Goal: Transaction & Acquisition: Purchase product/service

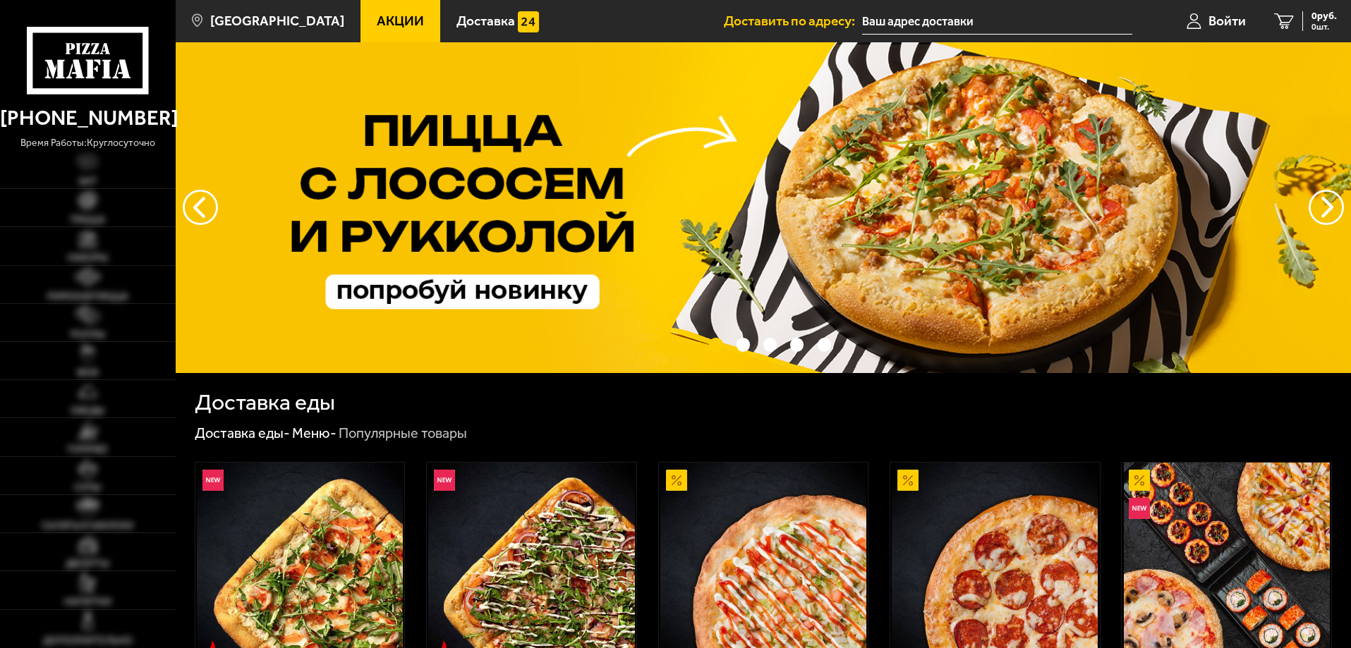
type input "[STREET_ADDRESS]"
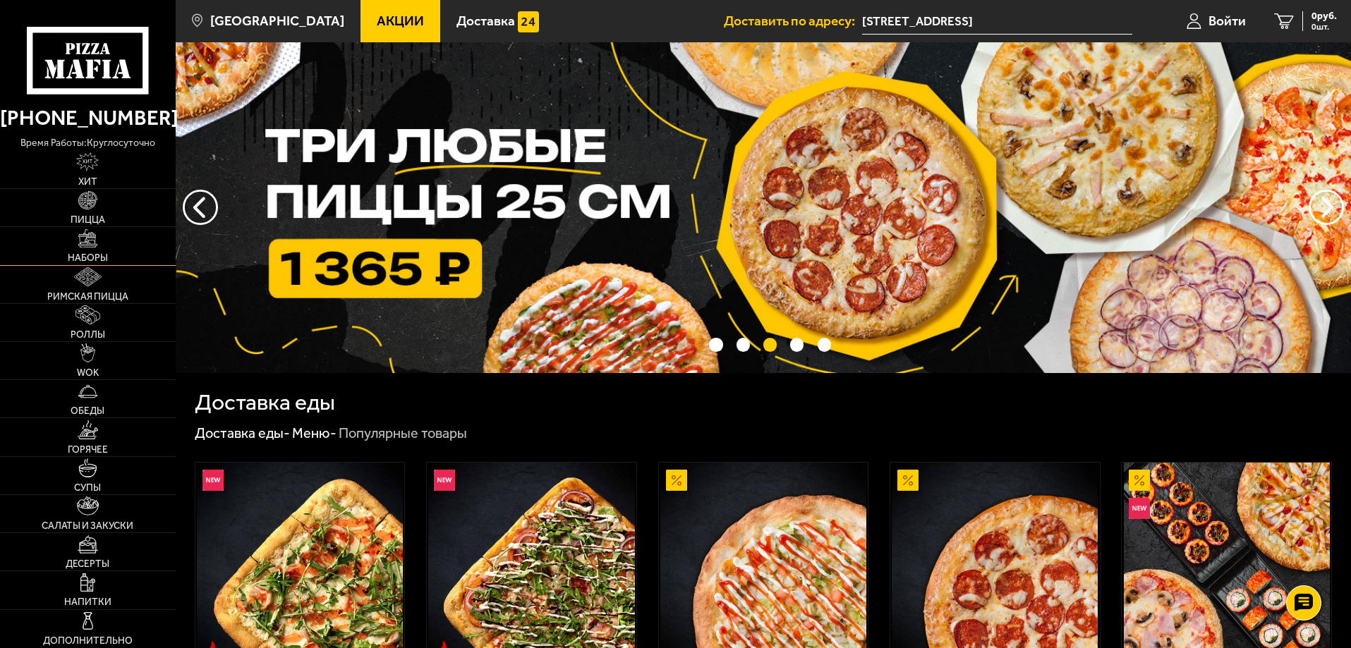
click at [99, 235] on link "Наборы" at bounding box center [88, 245] width 176 height 37
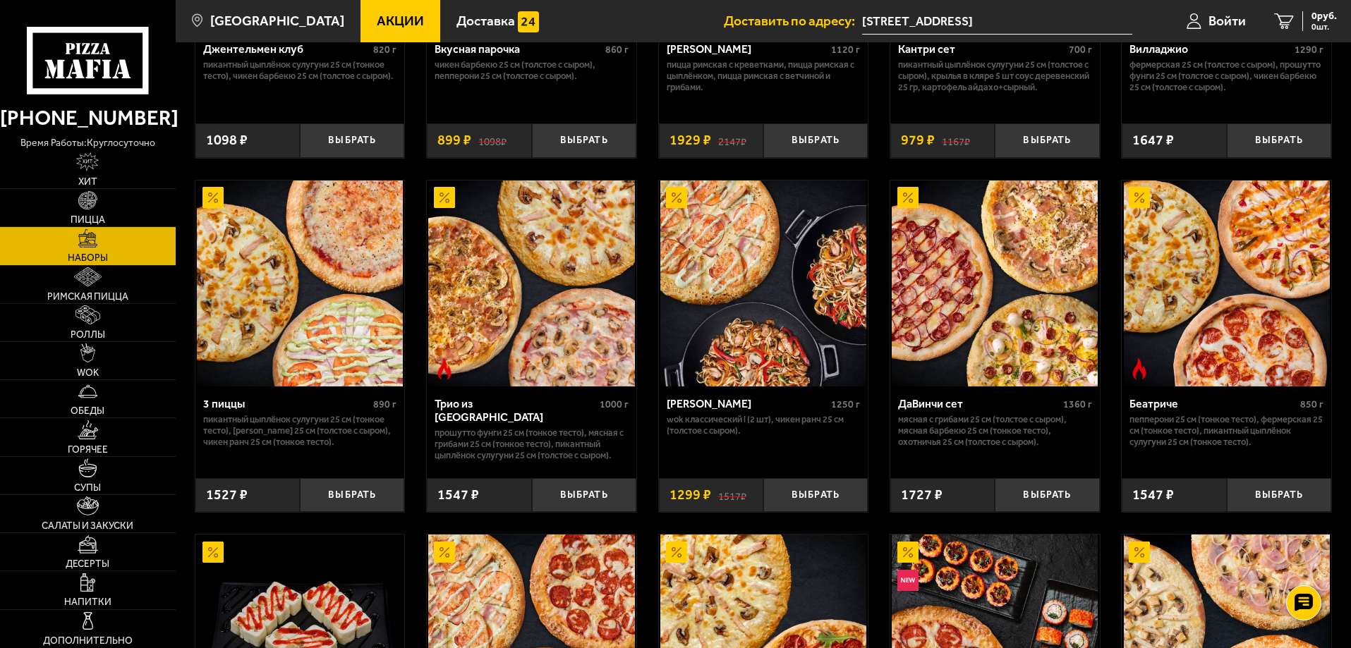
scroll to position [282, 0]
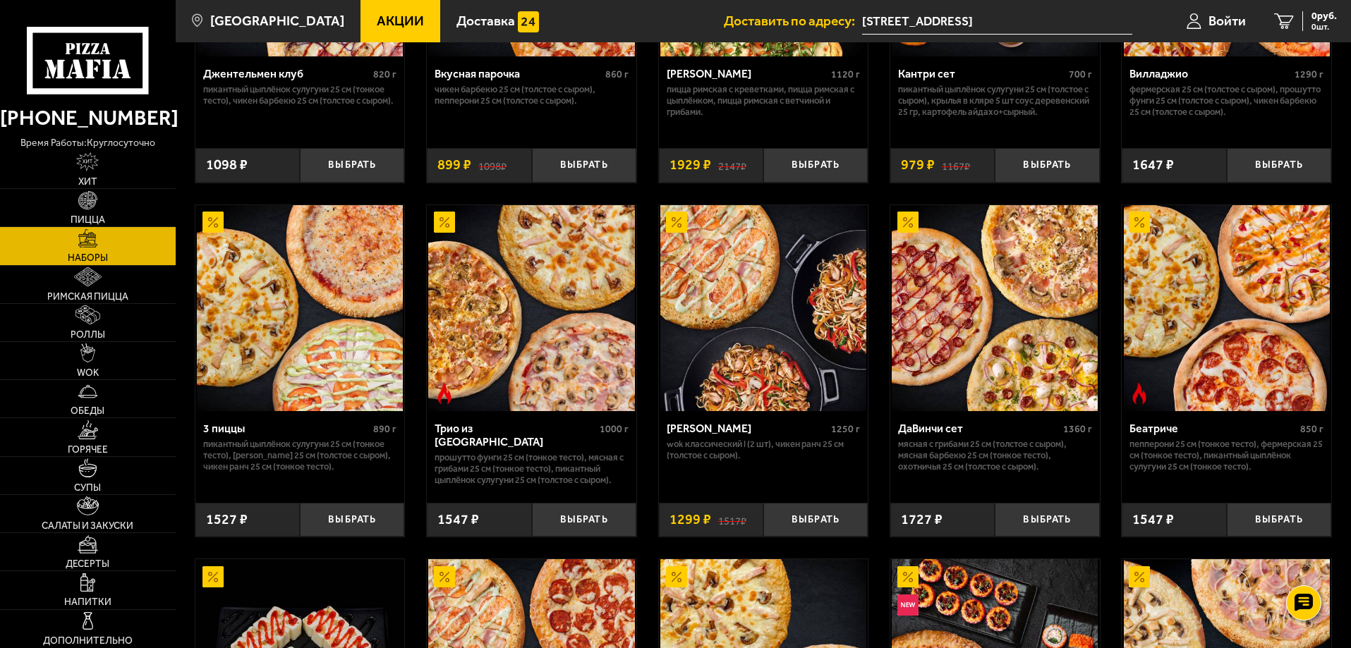
click at [398, 23] on span "Акции" at bounding box center [400, 20] width 47 height 13
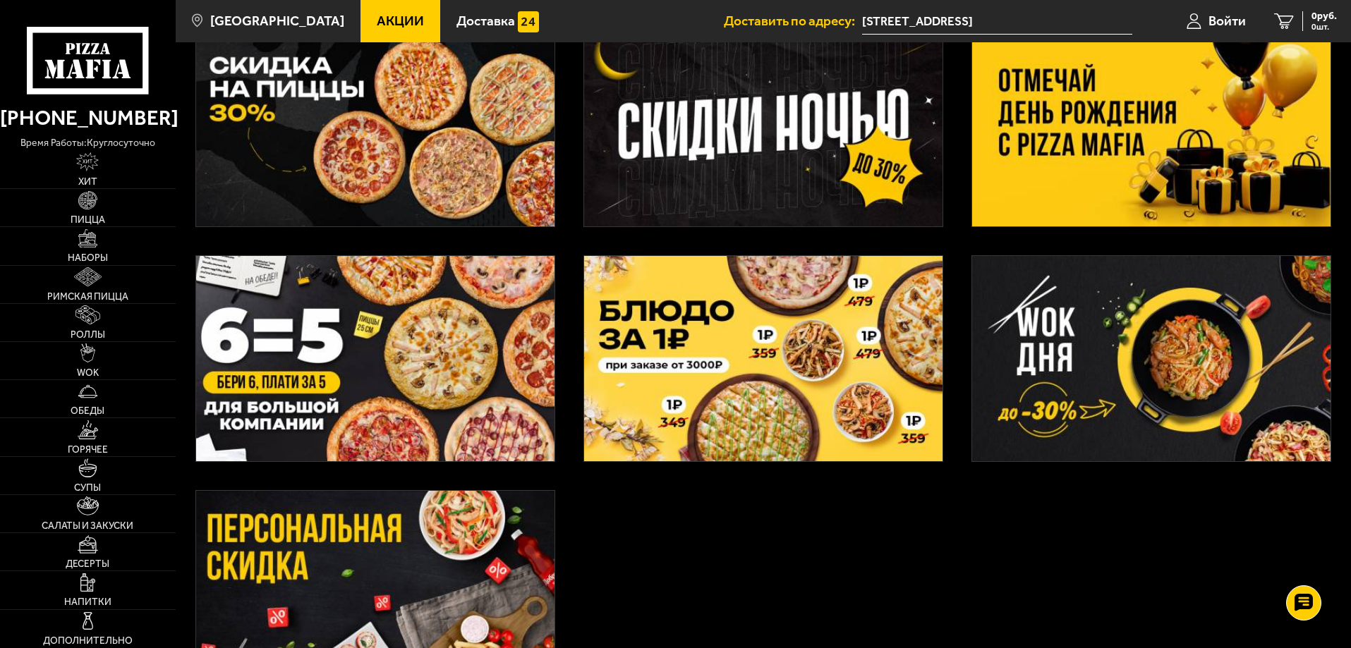
scroll to position [353, 0]
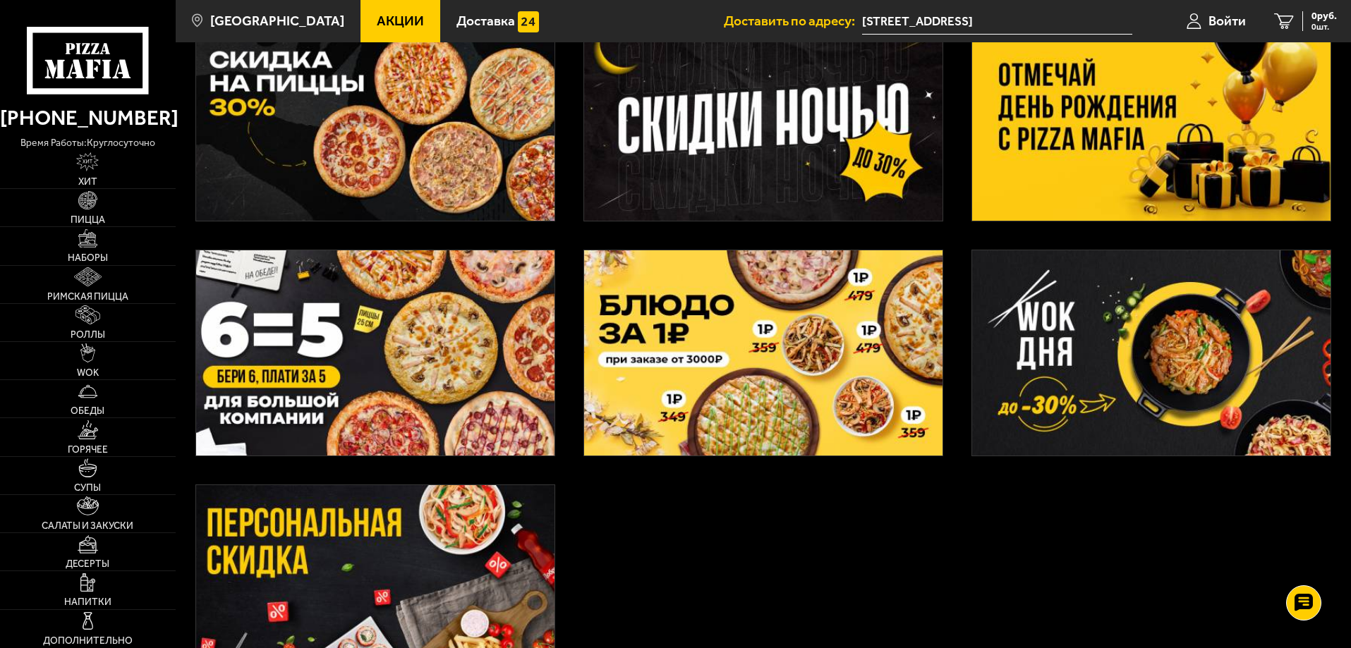
click at [727, 358] on img at bounding box center [763, 352] width 358 height 205
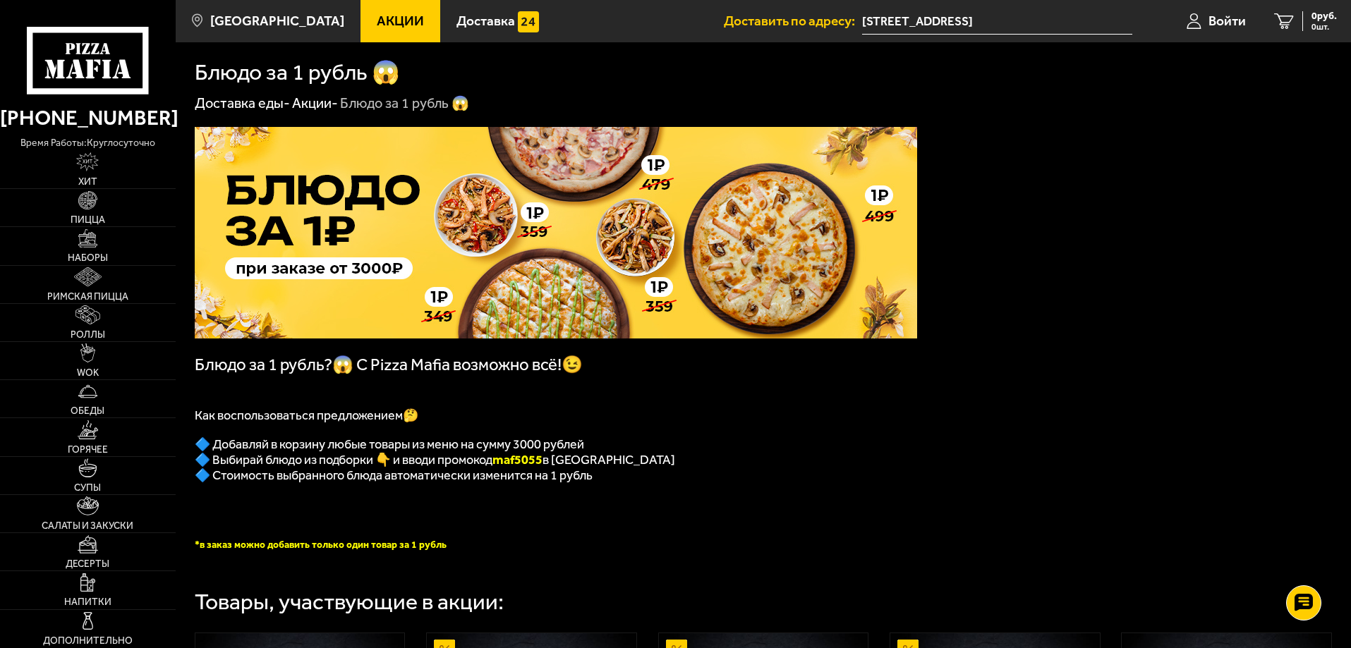
click at [365, 7] on link "Акции" at bounding box center [400, 21] width 80 height 42
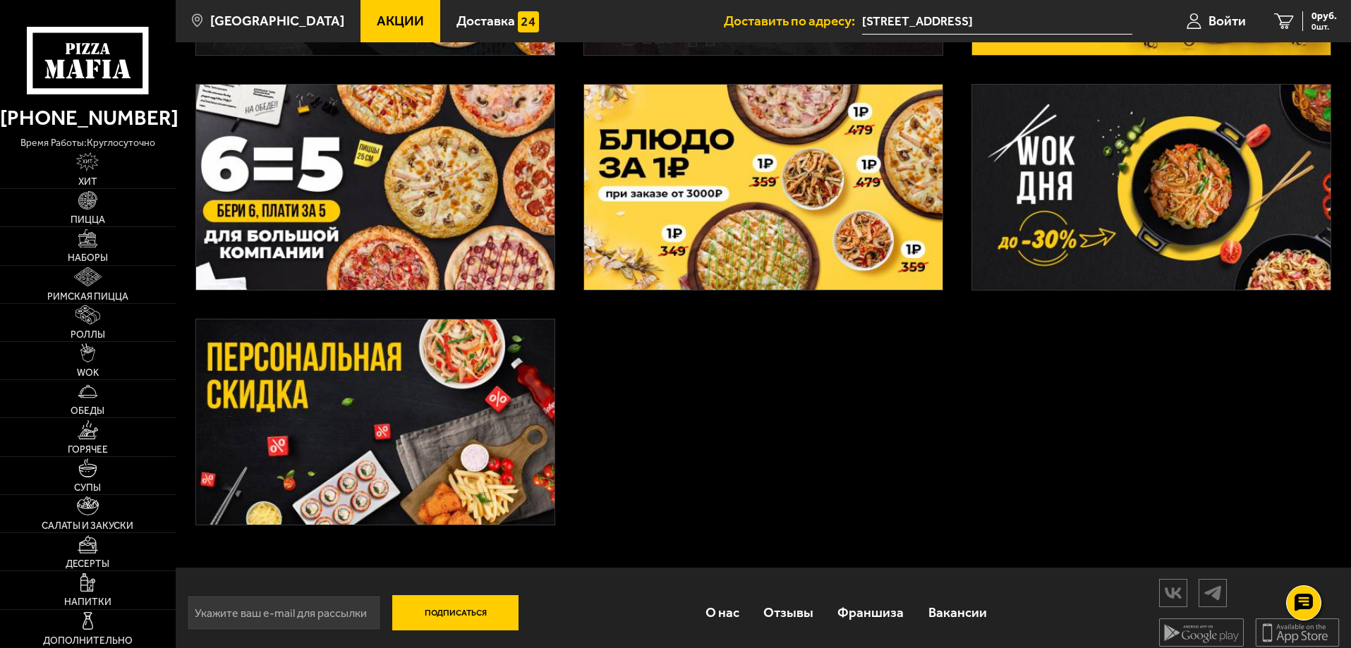
scroll to position [532, 0]
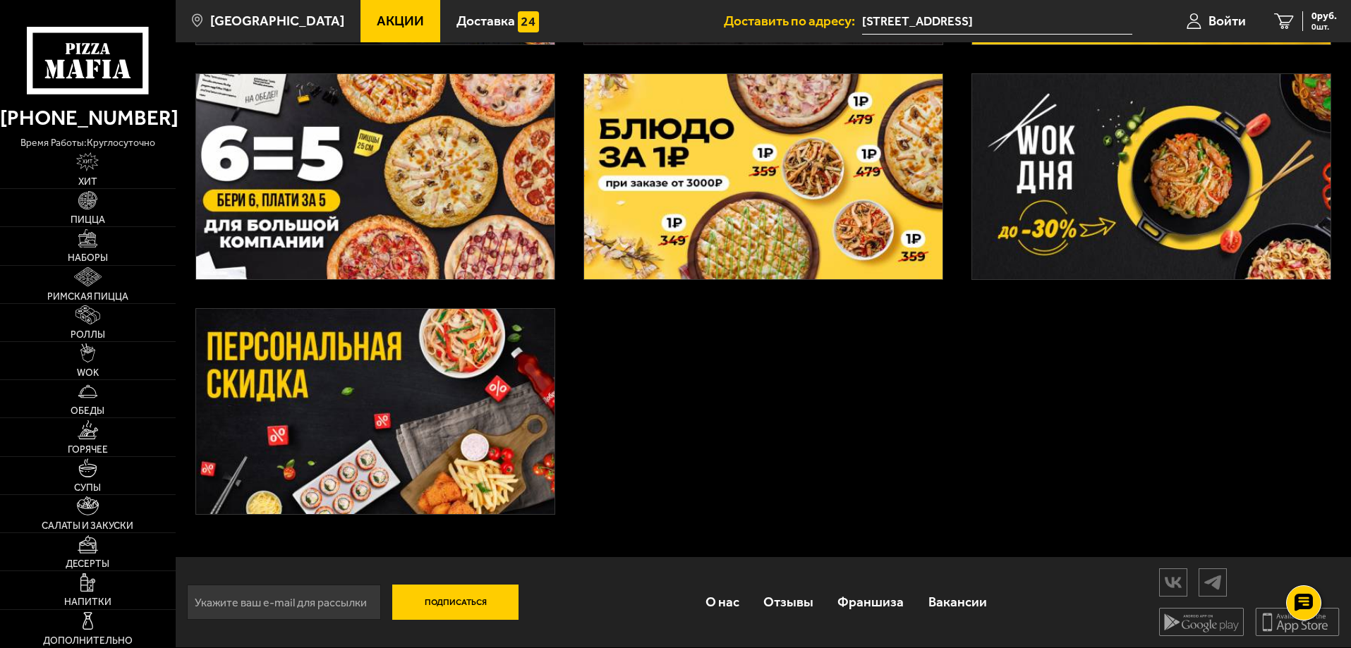
click at [337, 423] on img at bounding box center [375, 411] width 358 height 205
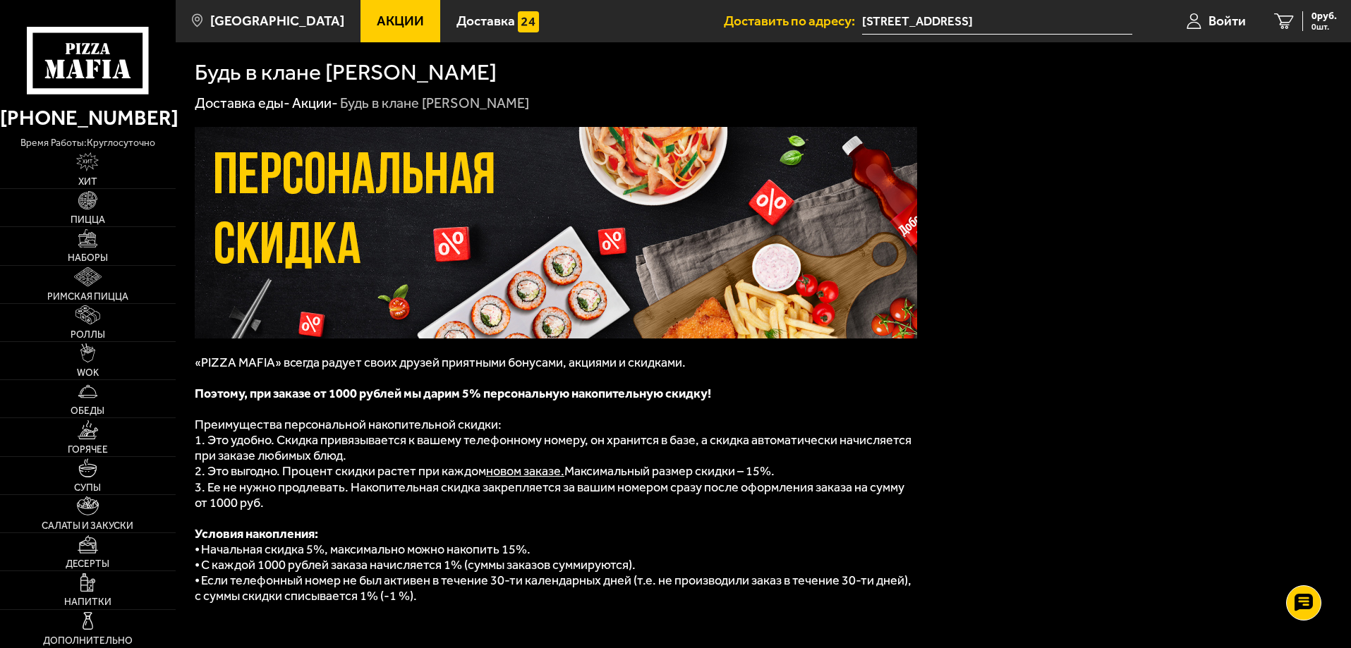
click at [380, 11] on link "Акции" at bounding box center [400, 21] width 80 height 42
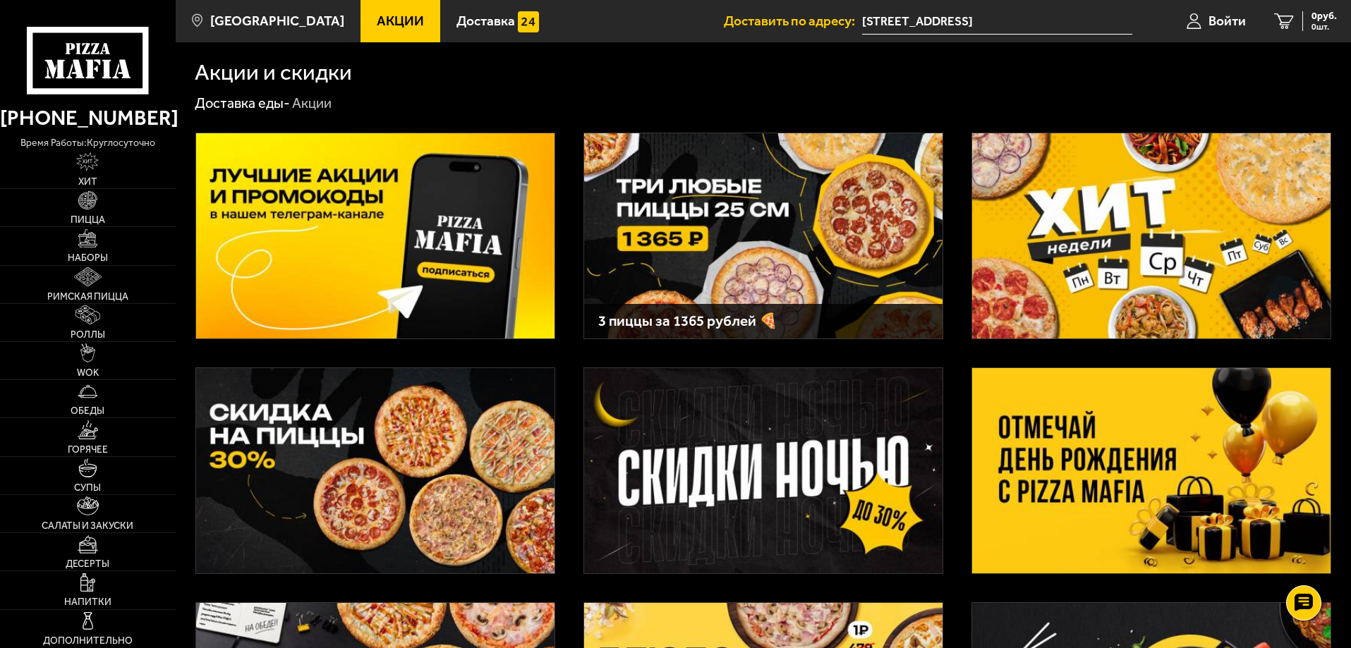
click at [719, 233] on img at bounding box center [763, 235] width 358 height 205
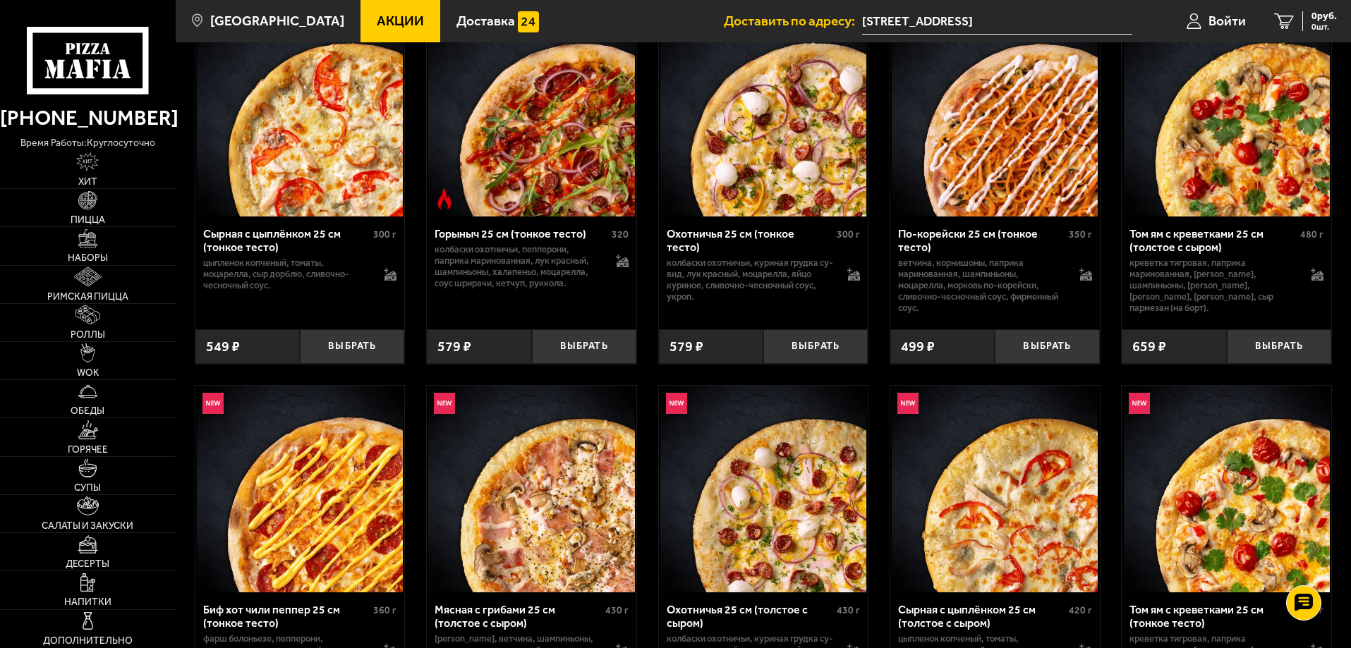
scroll to position [564, 0]
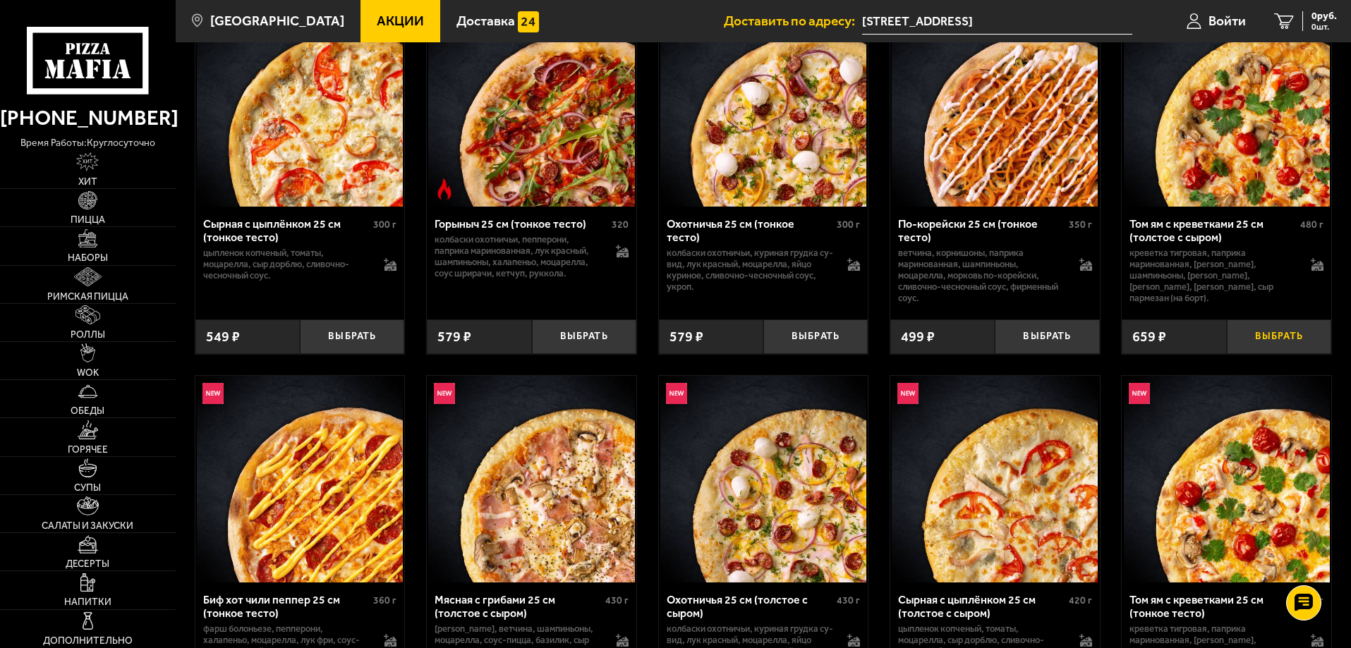
click at [1283, 338] on button "Выбрать" at bounding box center [1279, 337] width 104 height 35
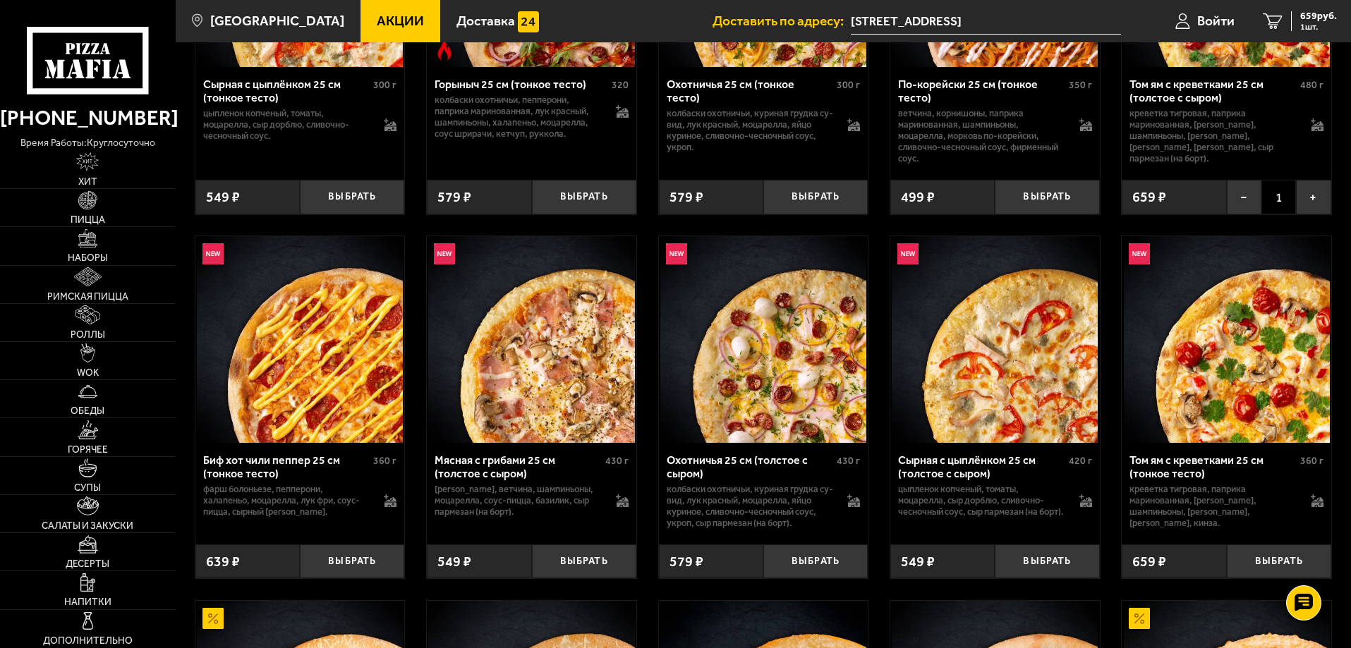
scroll to position [705, 0]
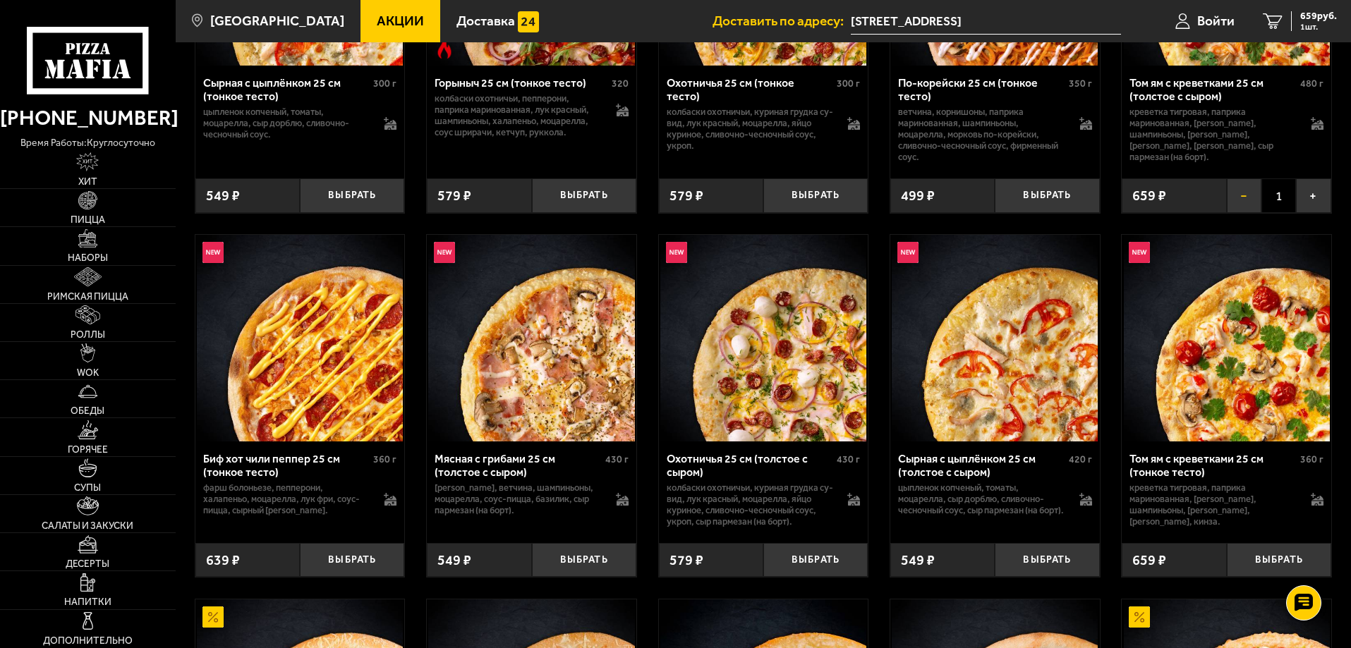
click at [1249, 200] on button "−" at bounding box center [1244, 195] width 35 height 35
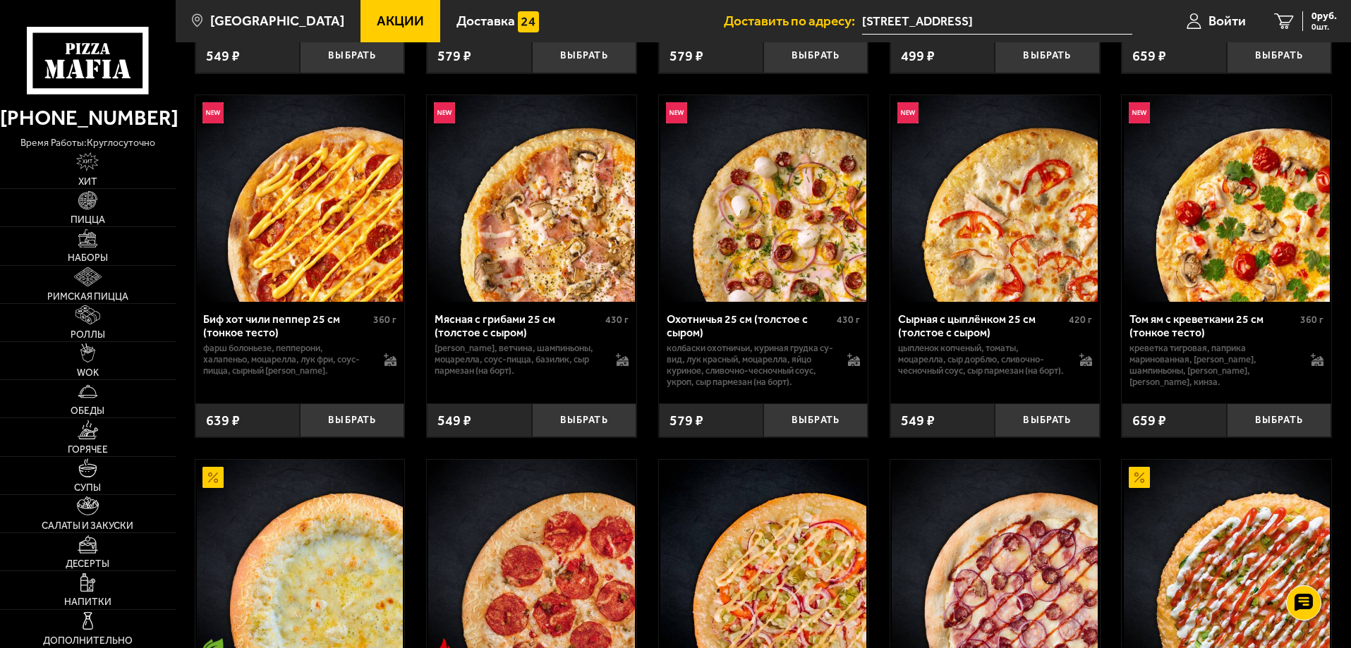
scroll to position [847, 0]
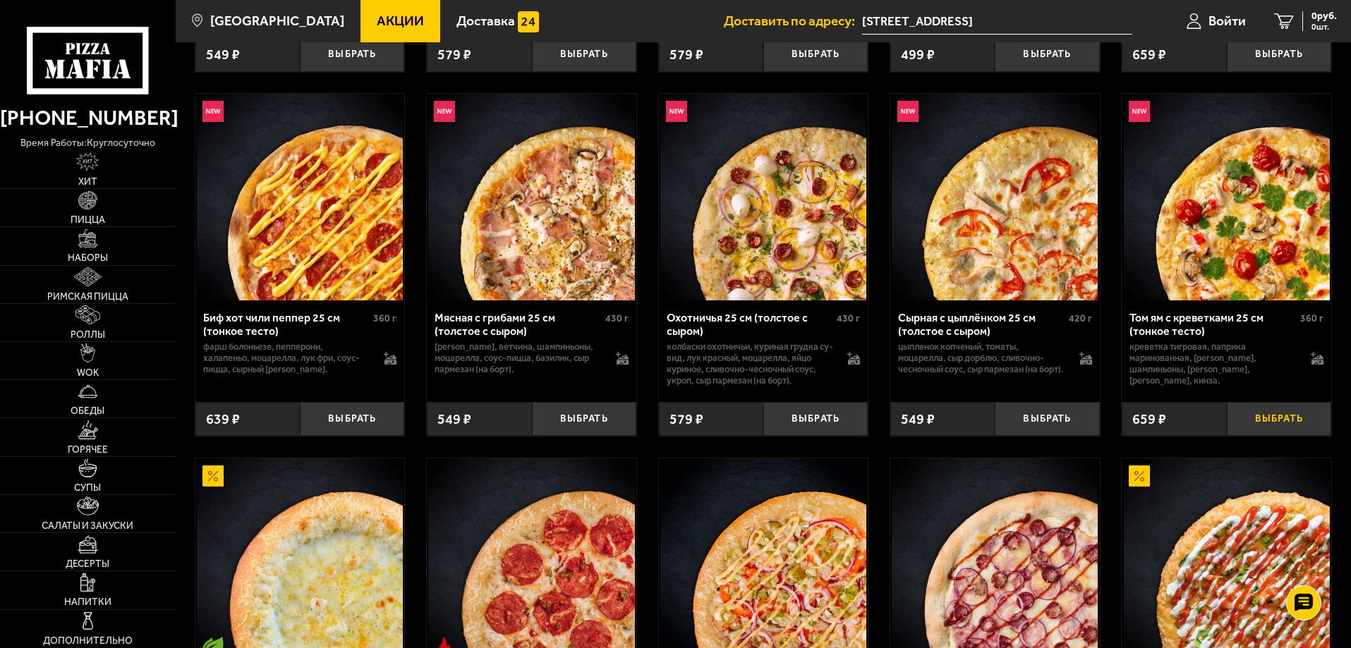
click at [1297, 425] on button "Выбрать" at bounding box center [1279, 419] width 104 height 35
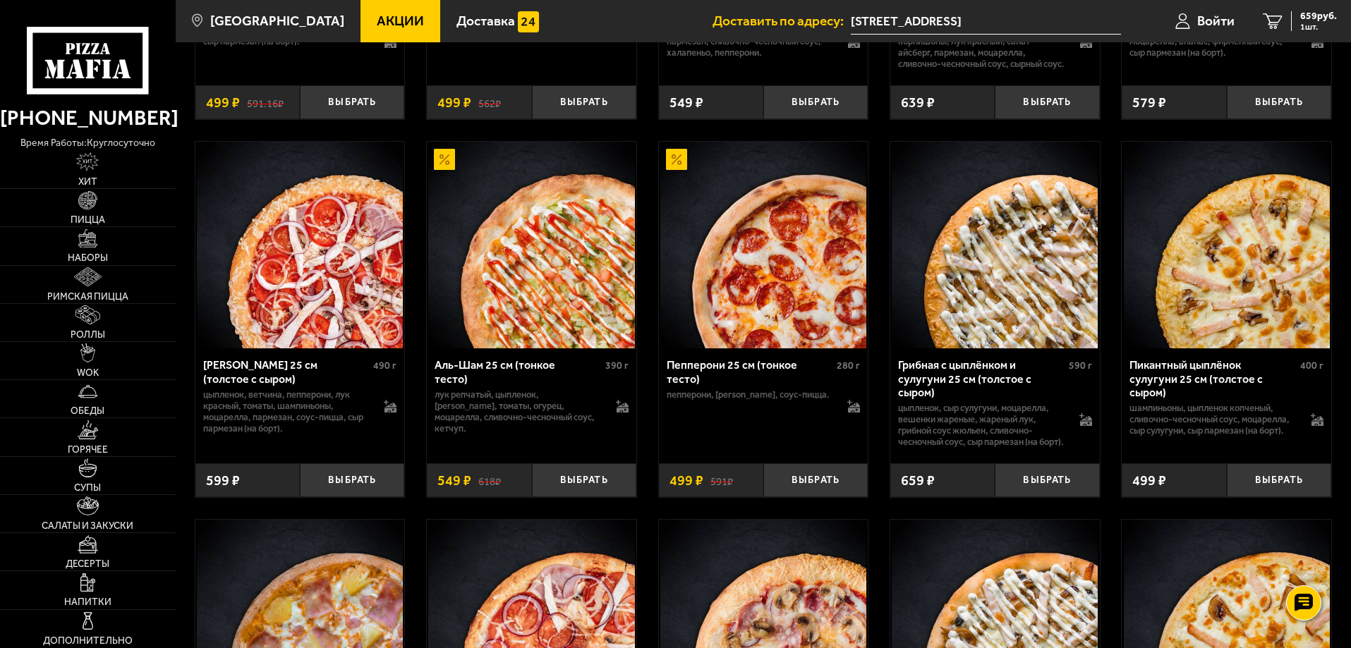
scroll to position [1905, 0]
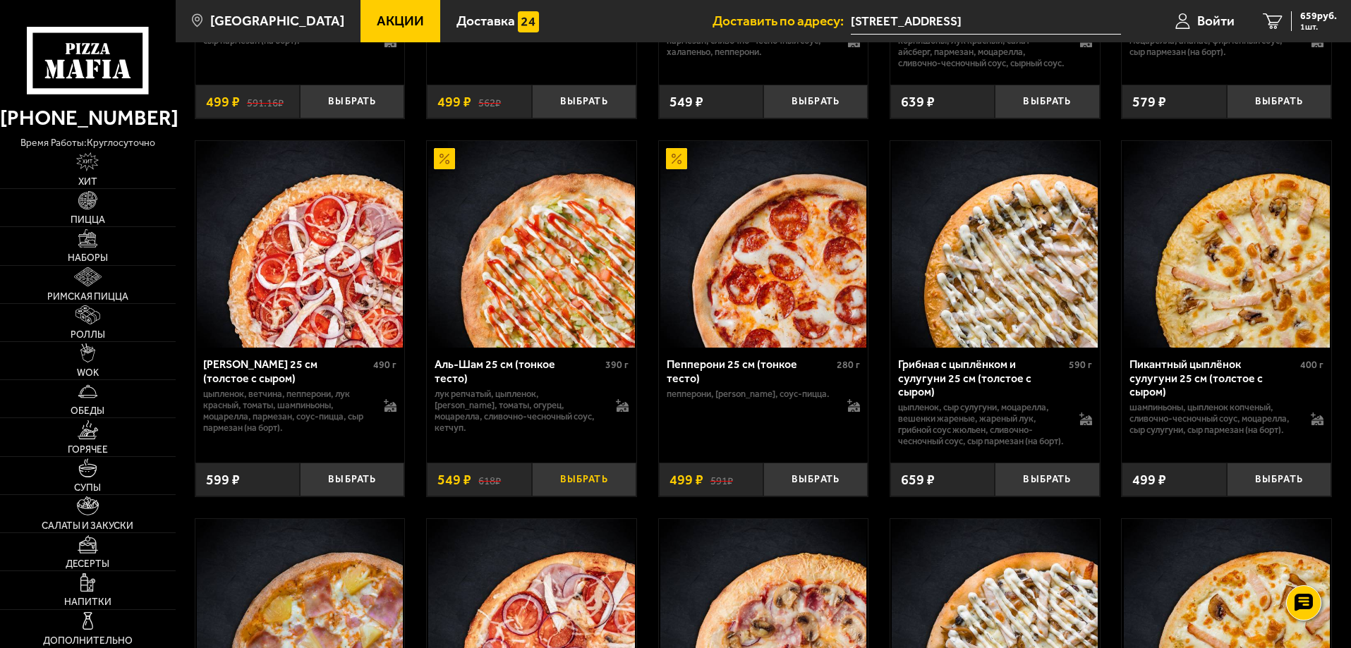
click at [582, 497] on button "Выбрать" at bounding box center [584, 480] width 104 height 35
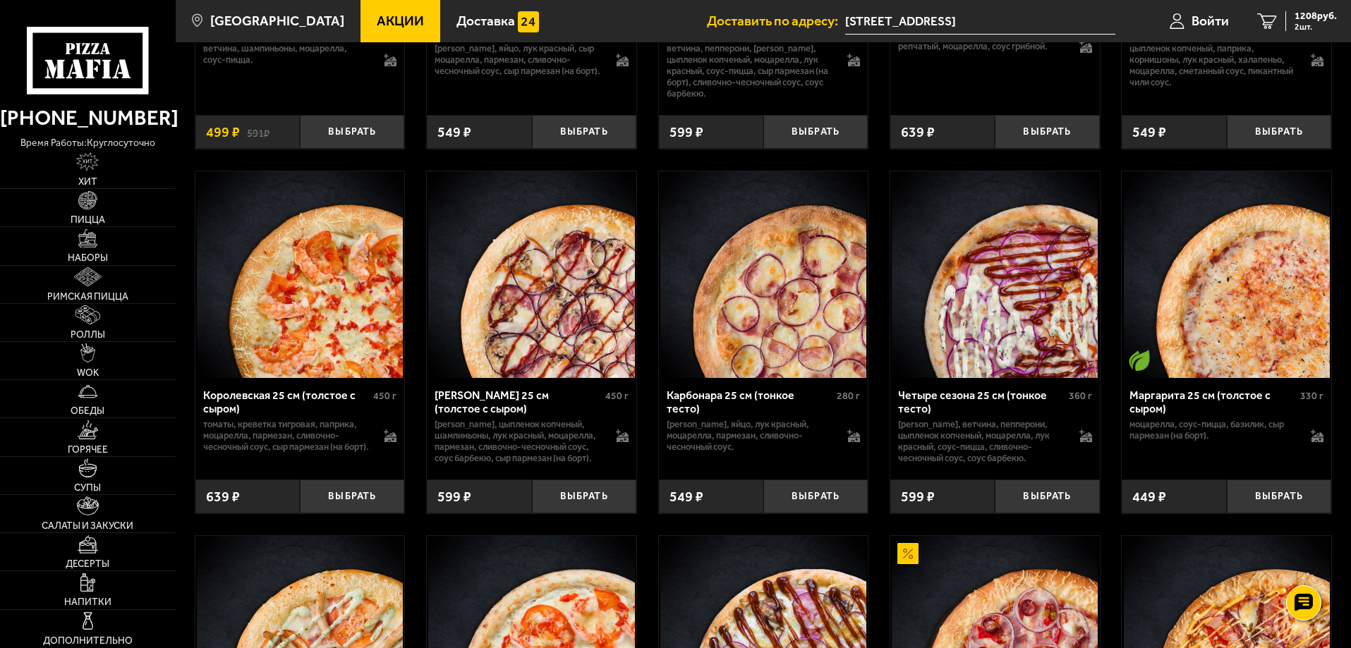
scroll to position [3386, 0]
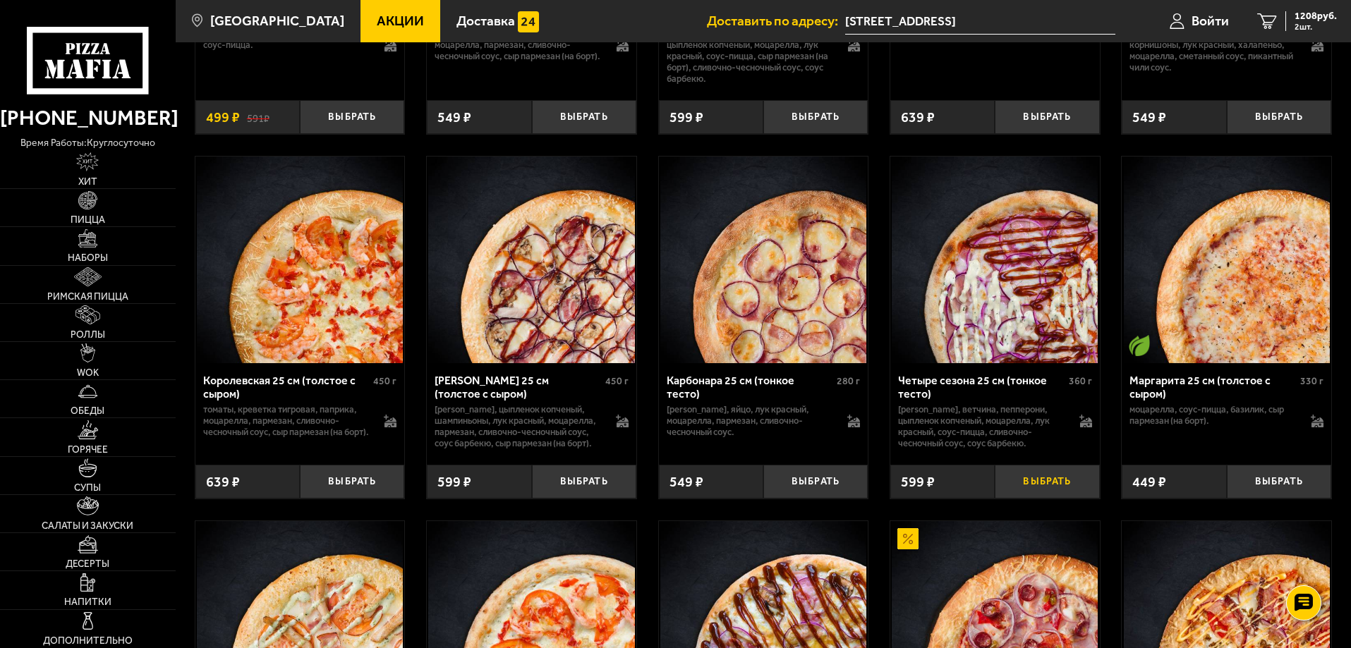
click at [1024, 499] on button "Выбрать" at bounding box center [1047, 482] width 104 height 35
click at [1284, 20] on link "3 1365 руб. 3 шт." at bounding box center [1297, 21] width 108 height 42
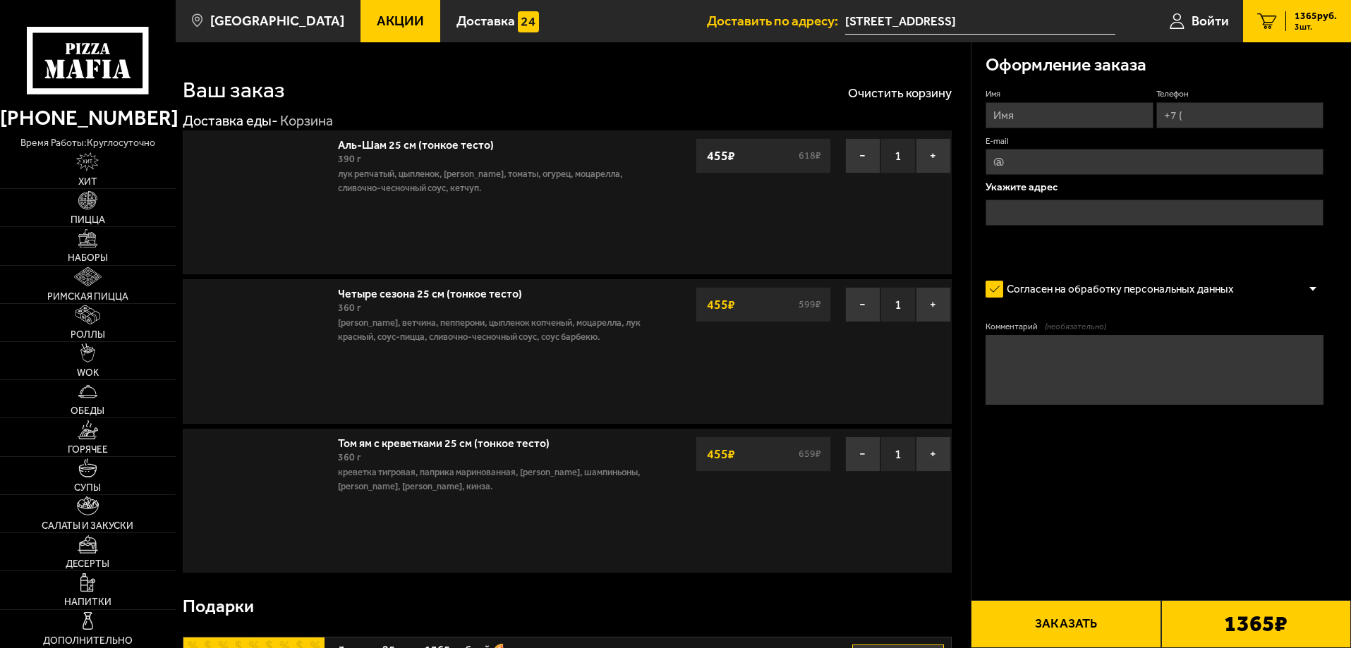
type input "[STREET_ADDRESS]"
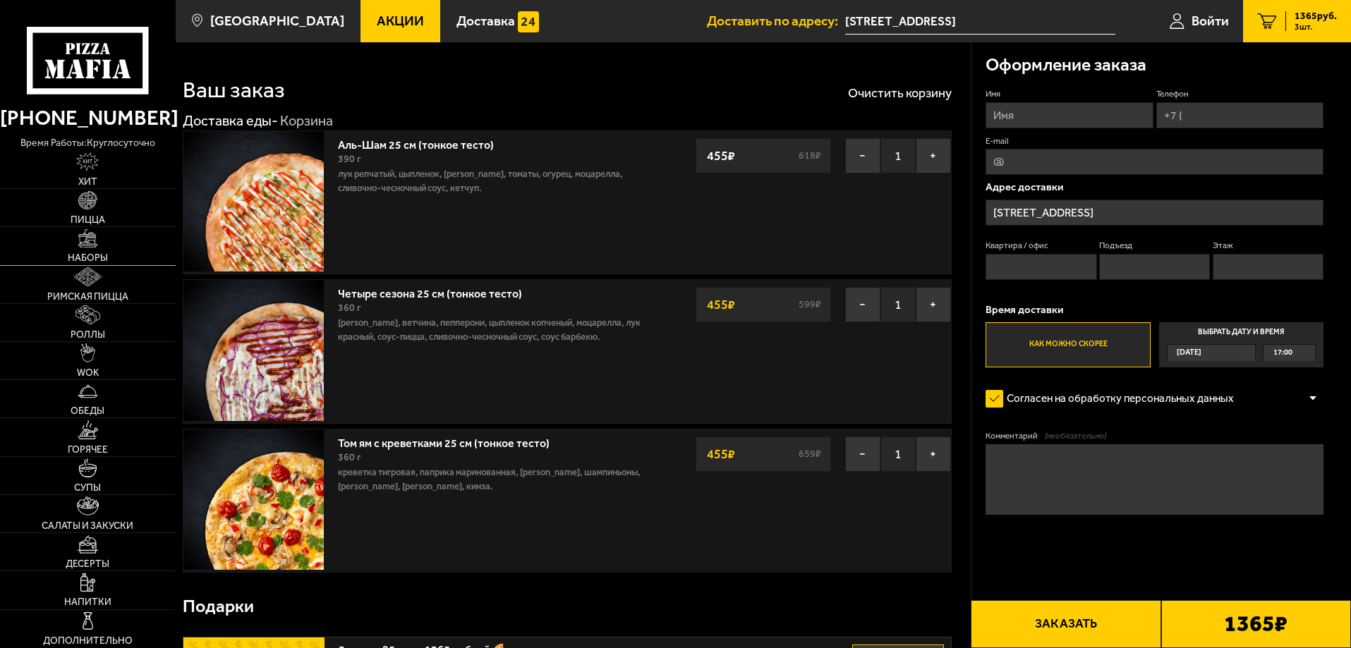
click at [93, 250] on link "Наборы" at bounding box center [88, 245] width 176 height 37
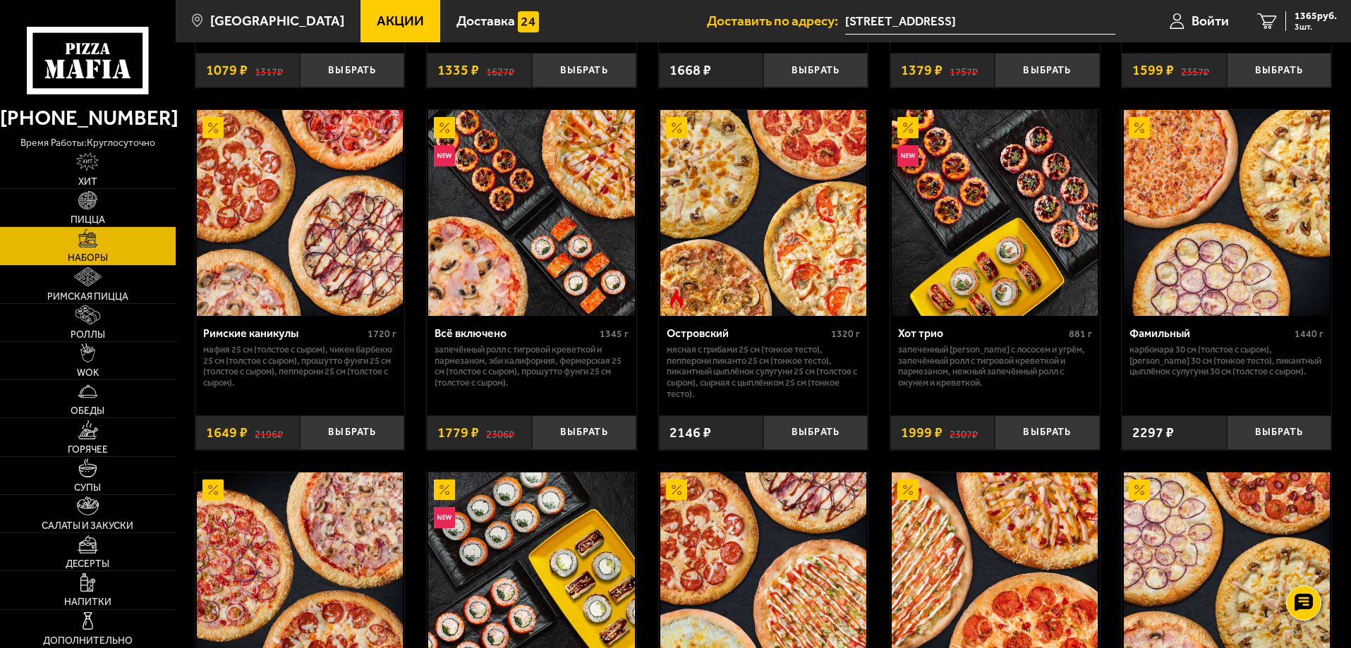
scroll to position [907, 0]
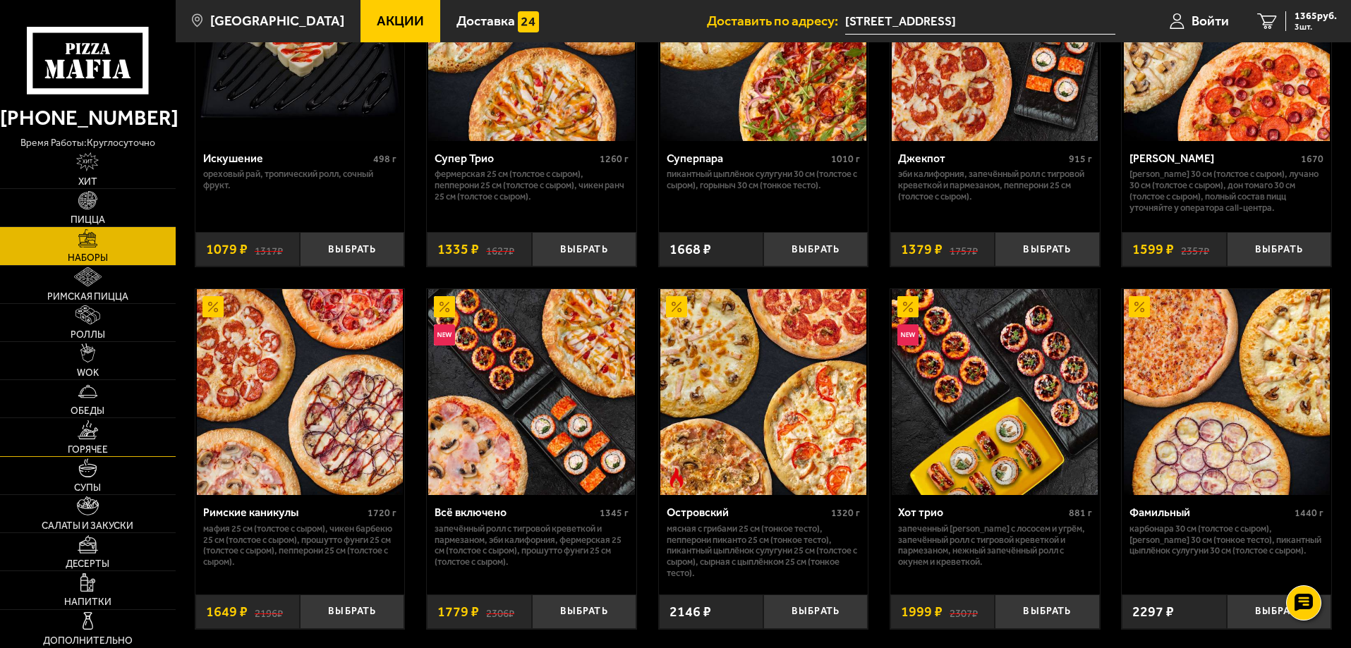
click at [73, 421] on link "Горячее" at bounding box center [88, 436] width 176 height 37
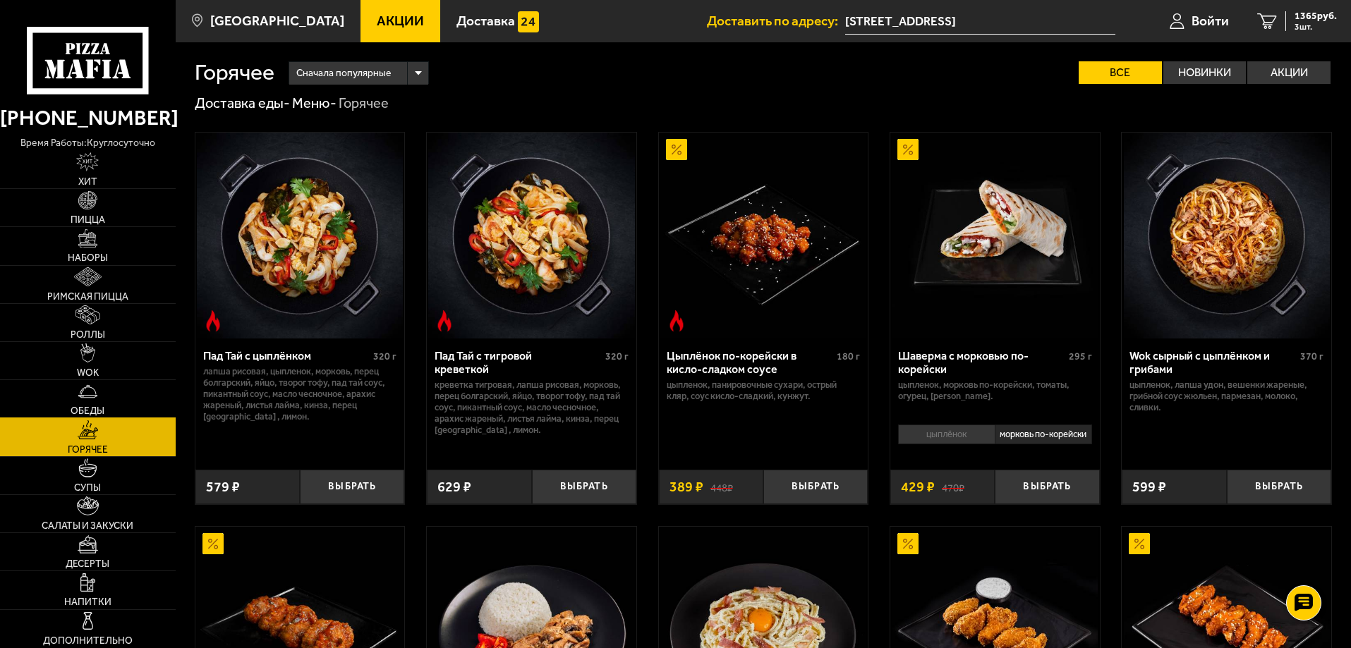
click at [100, 396] on link "Обеды" at bounding box center [88, 398] width 176 height 37
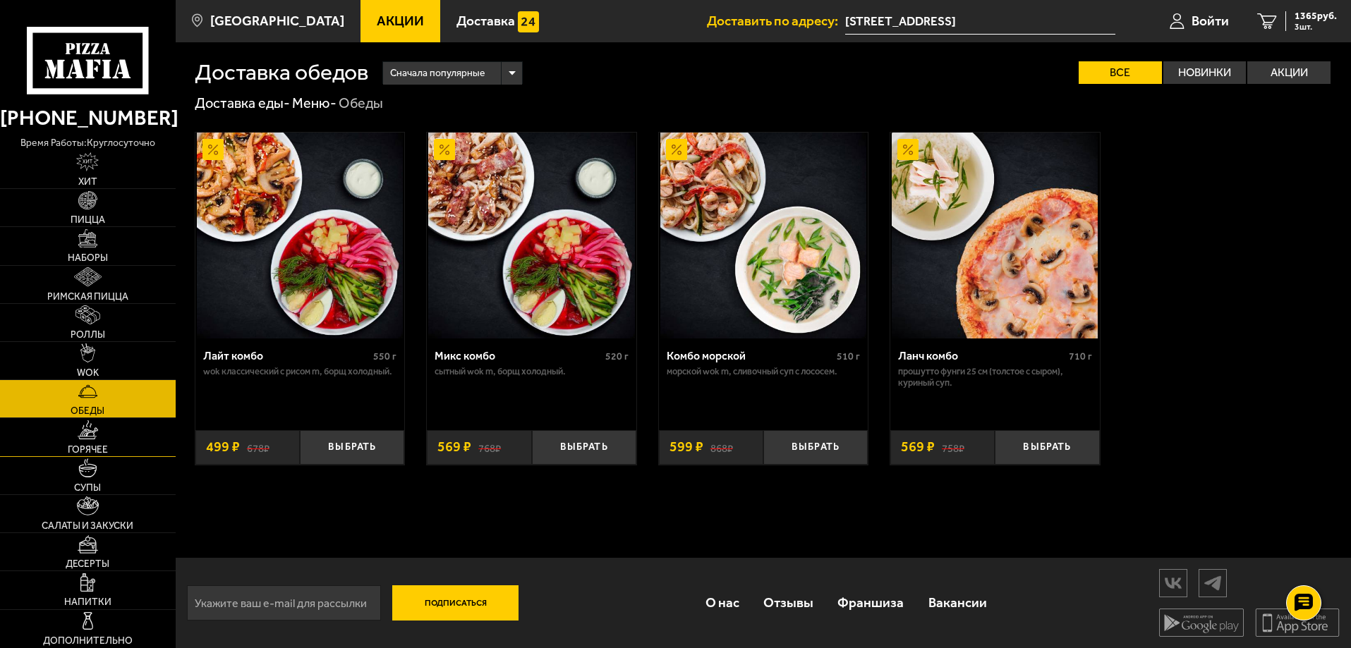
click at [121, 451] on link "Горячее" at bounding box center [88, 436] width 176 height 37
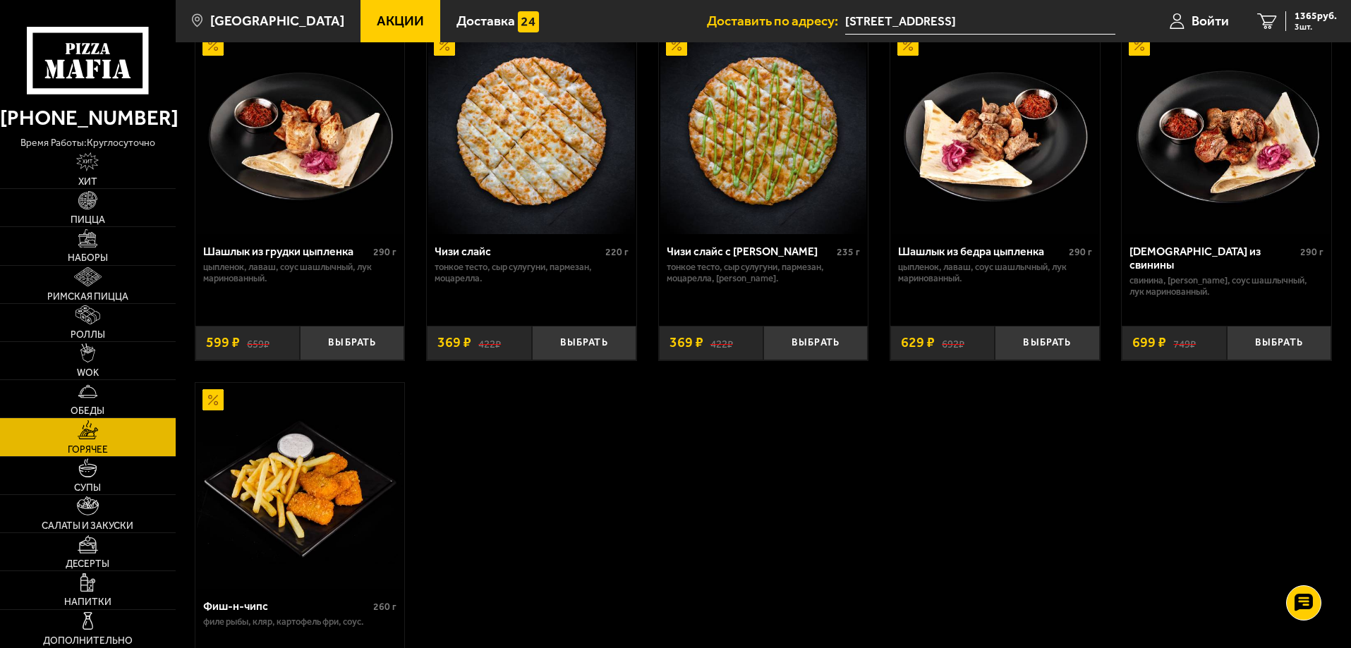
scroll to position [827, 0]
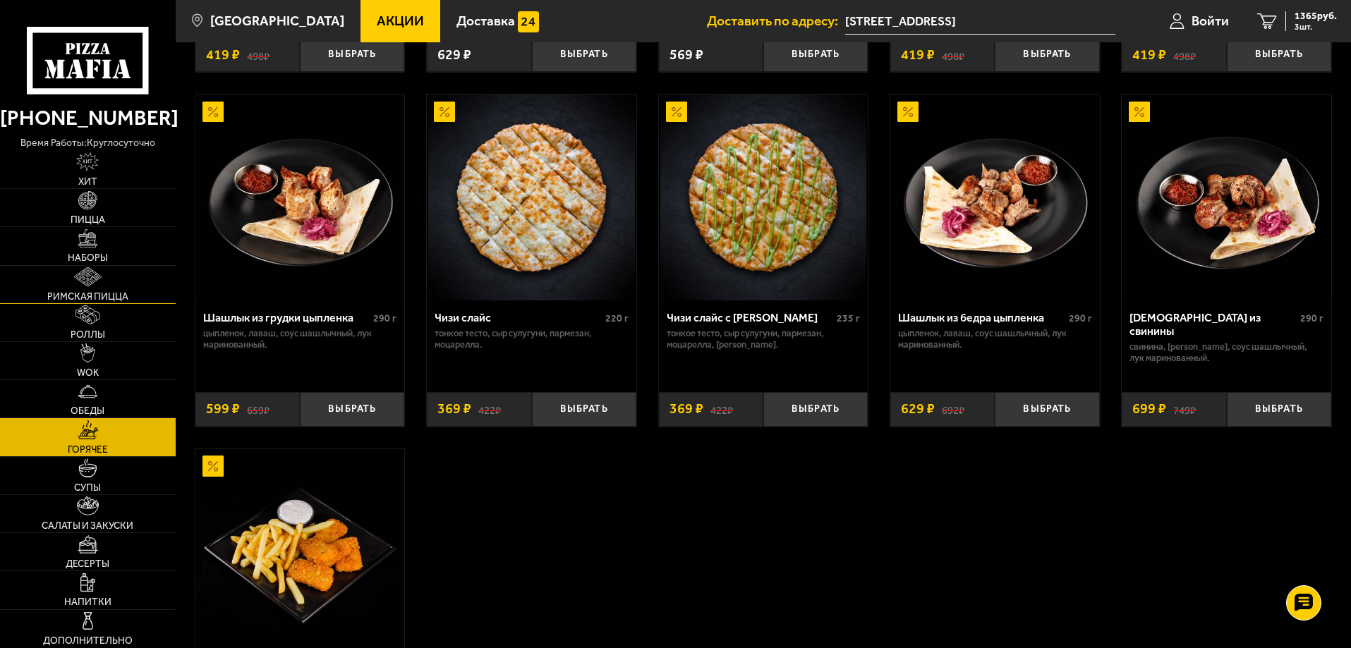
click at [99, 288] on link "Римская пицца" at bounding box center [88, 284] width 176 height 37
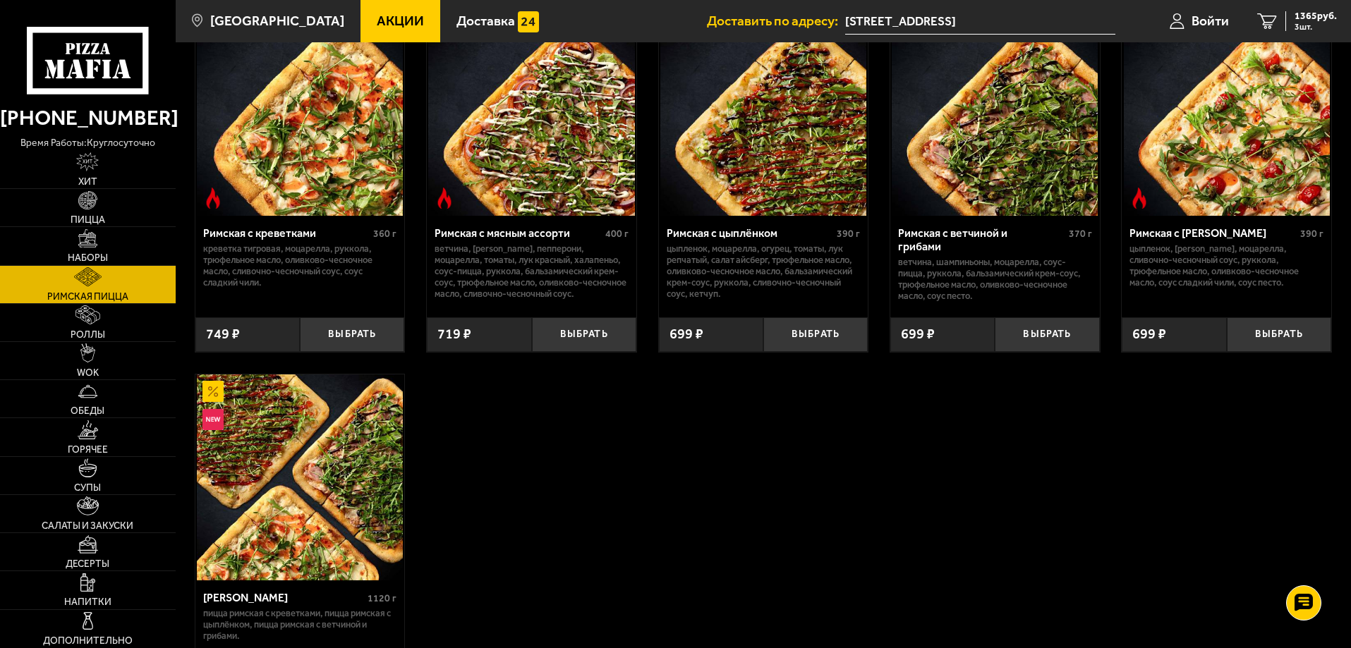
scroll to position [141, 0]
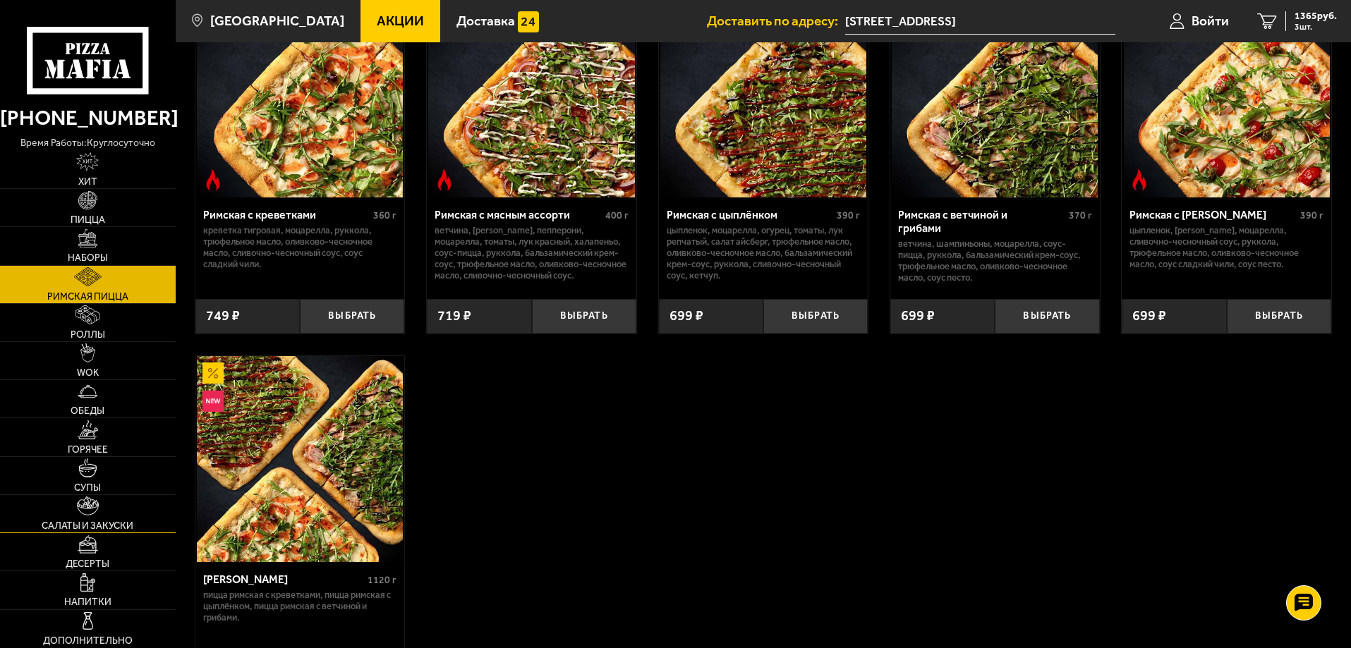
click at [107, 519] on link "Салаты и закуски" at bounding box center [88, 513] width 176 height 37
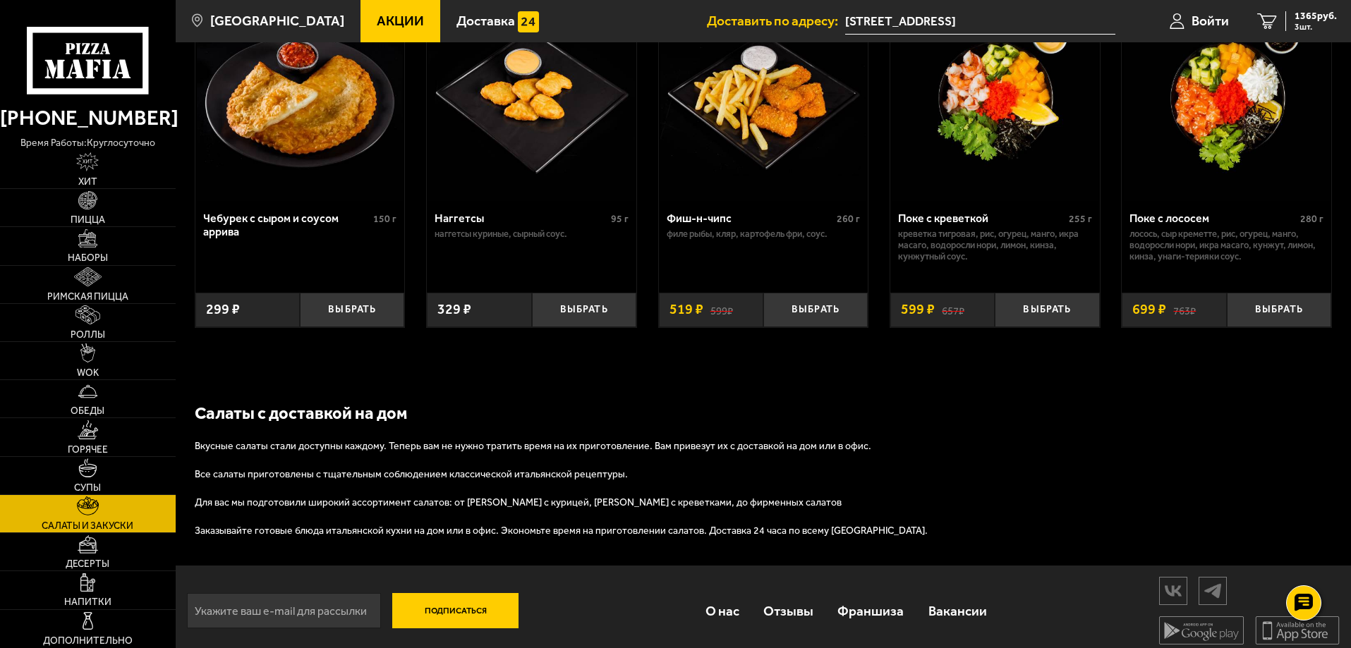
scroll to position [938, 0]
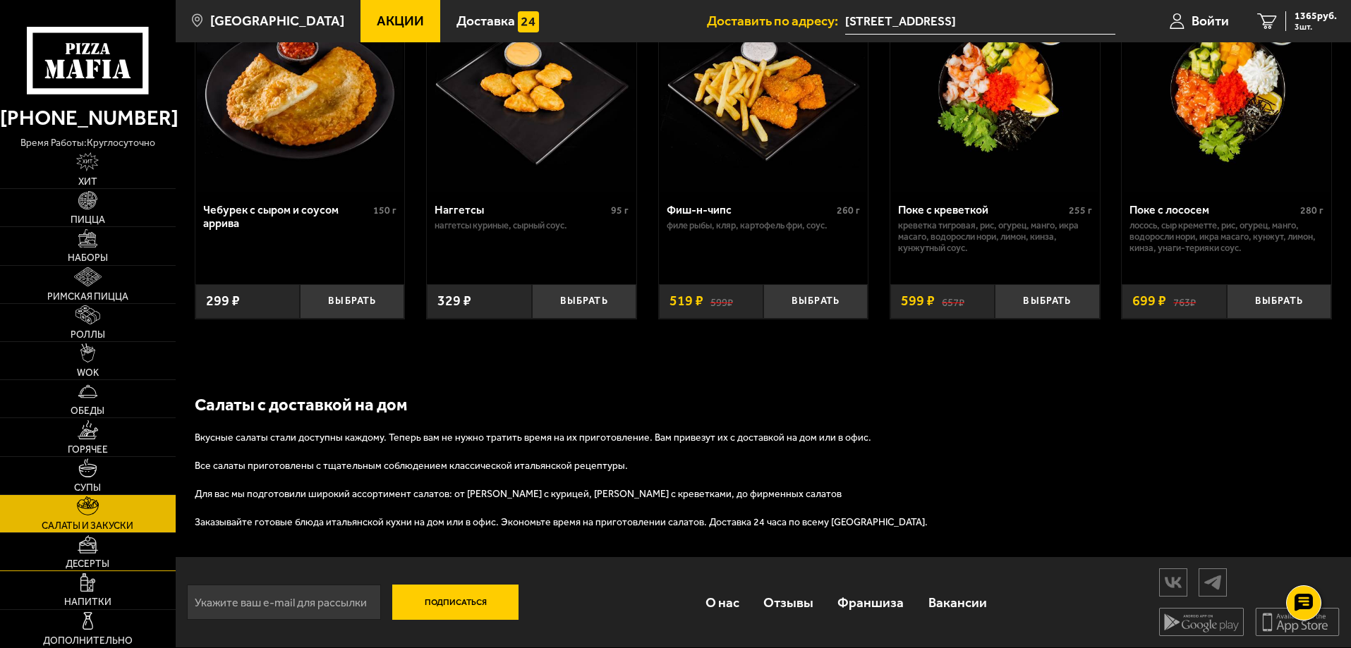
click at [88, 555] on link "Десерты" at bounding box center [88, 551] width 176 height 37
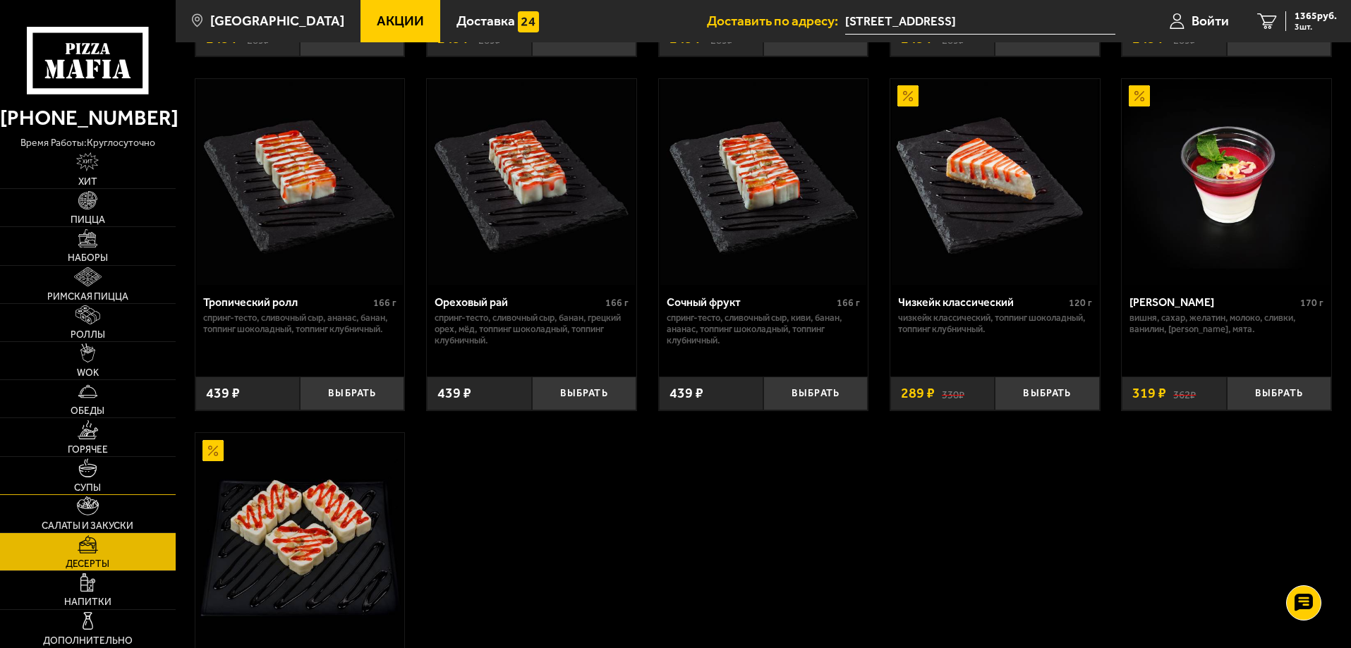
scroll to position [314, 0]
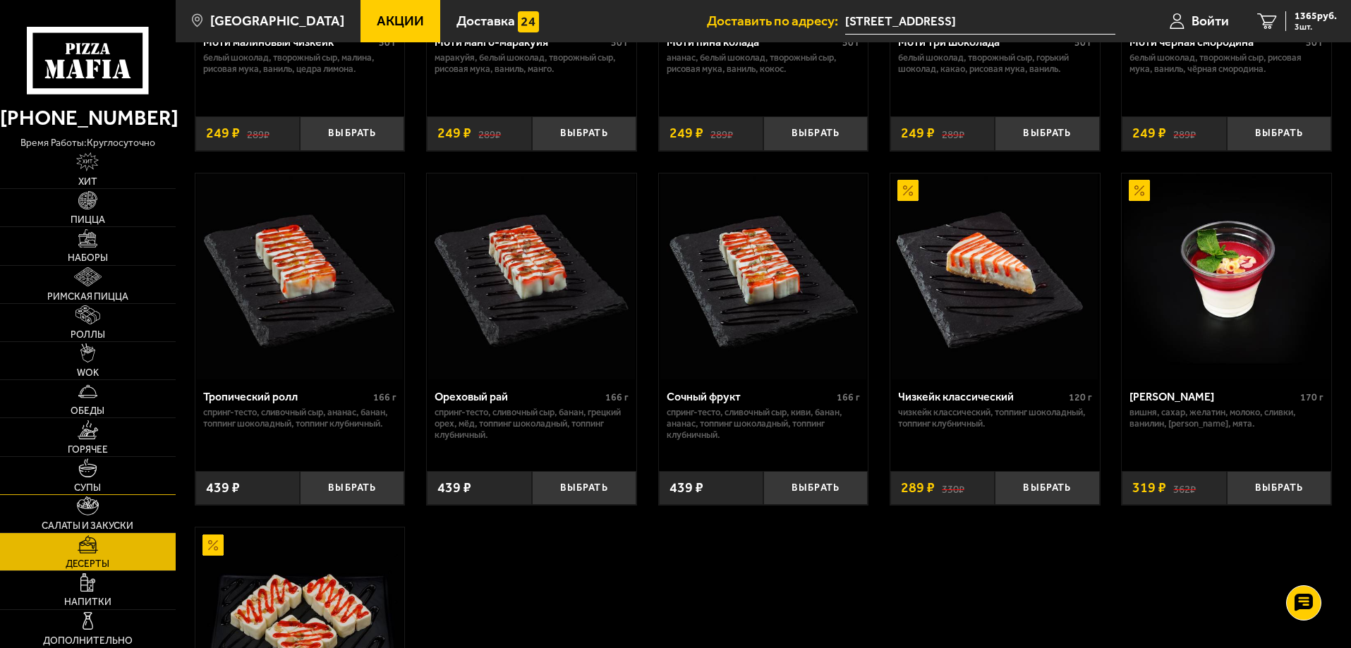
click at [99, 475] on link "Супы" at bounding box center [88, 475] width 176 height 37
